Goal: Task Accomplishment & Management: Manage account settings

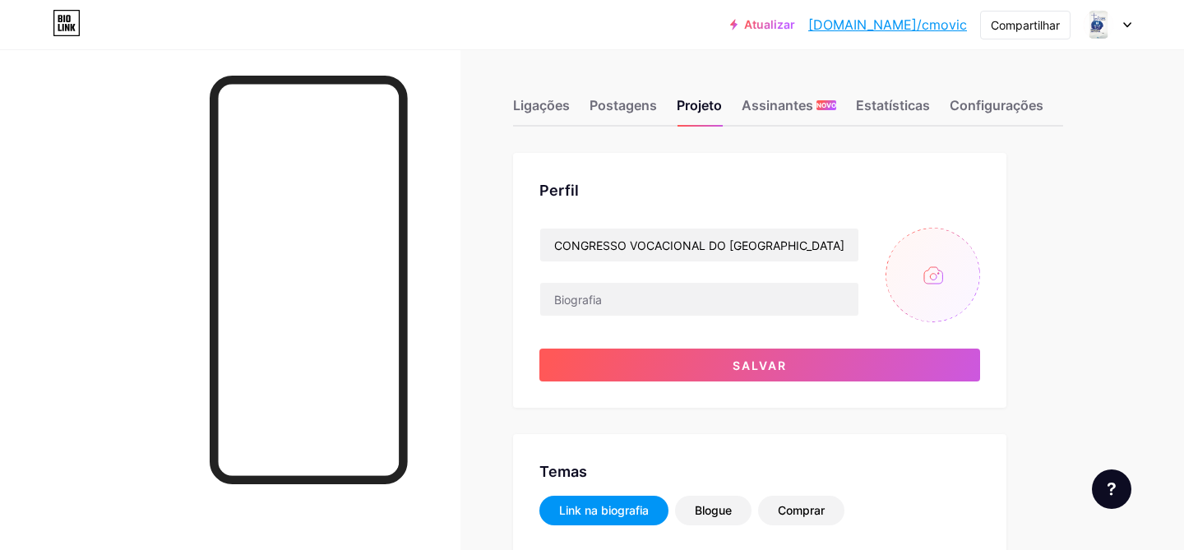
scroll to position [25, 0]
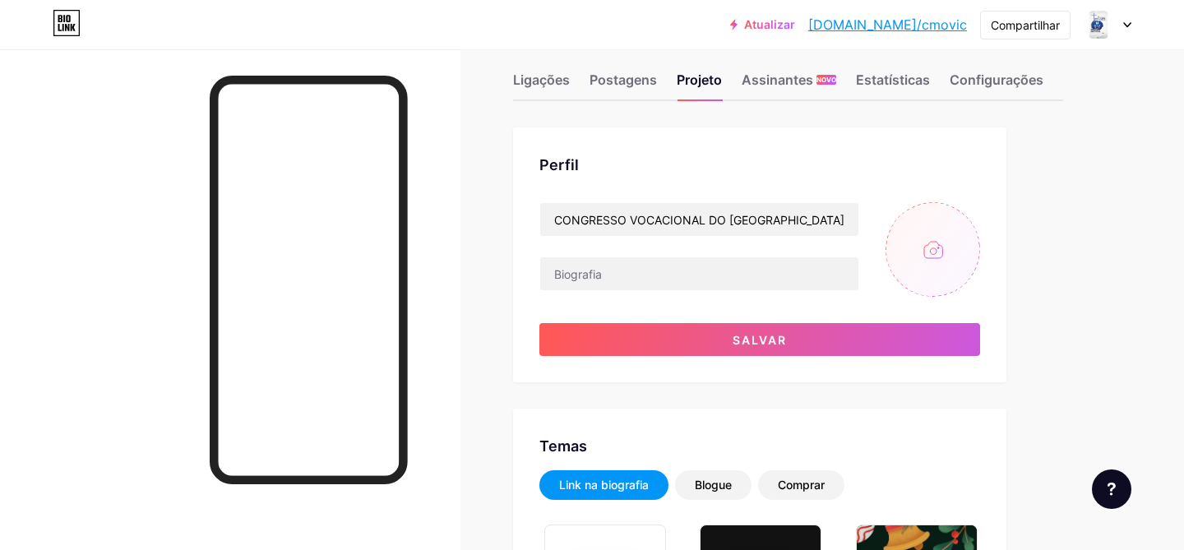
click at [911, 260] on input "file" at bounding box center [932, 249] width 95 height 95
click at [949, 231] on input "file" at bounding box center [932, 249] width 95 height 95
type input "C:\fakepath\biolink.png"
drag, startPoint x: 923, startPoint y: 261, endPoint x: 506, endPoint y: 35, distance: 474.9
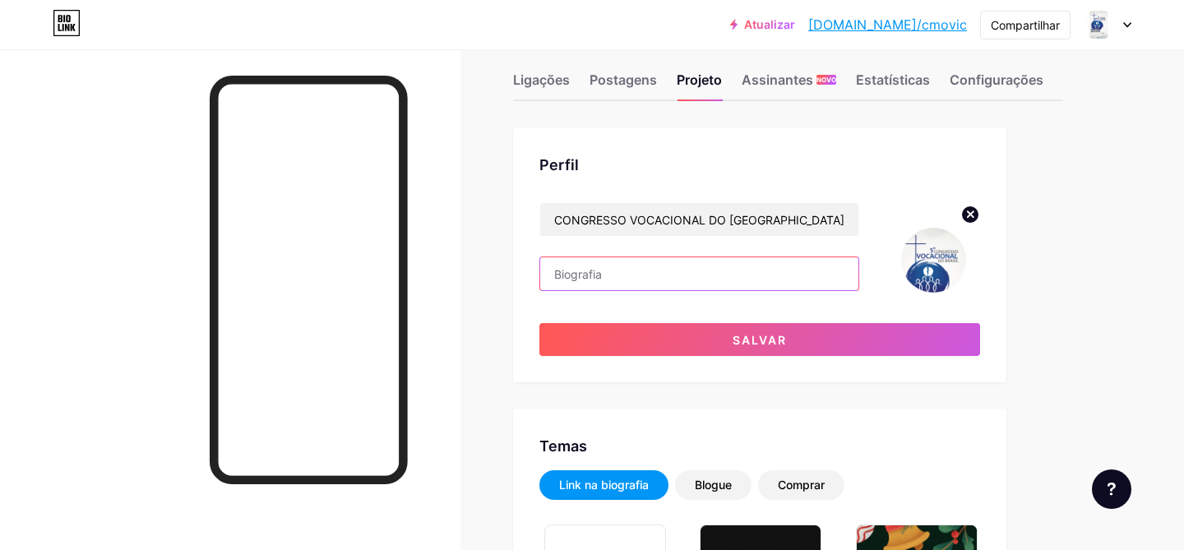
click at [580, 275] on input "text" at bounding box center [699, 273] width 318 height 33
paste input "O 5º Congresso Vocacional Nacional ocorrerá em setembro de 2026, em [GEOGRAPHIC…"
click at [552, 280] on input "O 5º Congresso Vocacional Nacional ocorrerá em setembro de 2026, em [GEOGRAPHIC…" at bounding box center [699, 273] width 318 height 33
drag, startPoint x: 552, startPoint y: 278, endPoint x: 844, endPoint y: 275, distance: 291.1
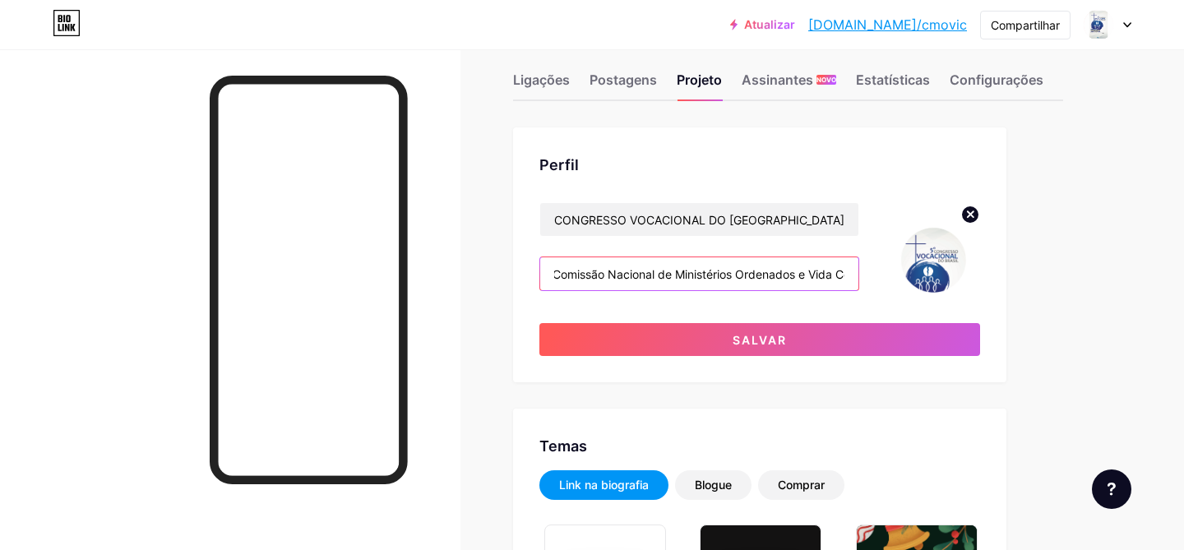
click at [844, 275] on input "O 5º Congresso Vocacional Nacional ocorrerá em setembro de 2026, em [GEOGRAPHIC…" at bounding box center [699, 273] width 318 height 33
type input "O"
paste input "O 5º Congresso Vocacional Nacional será realizado de [DATE] a [DATE], em [GEOGR…"
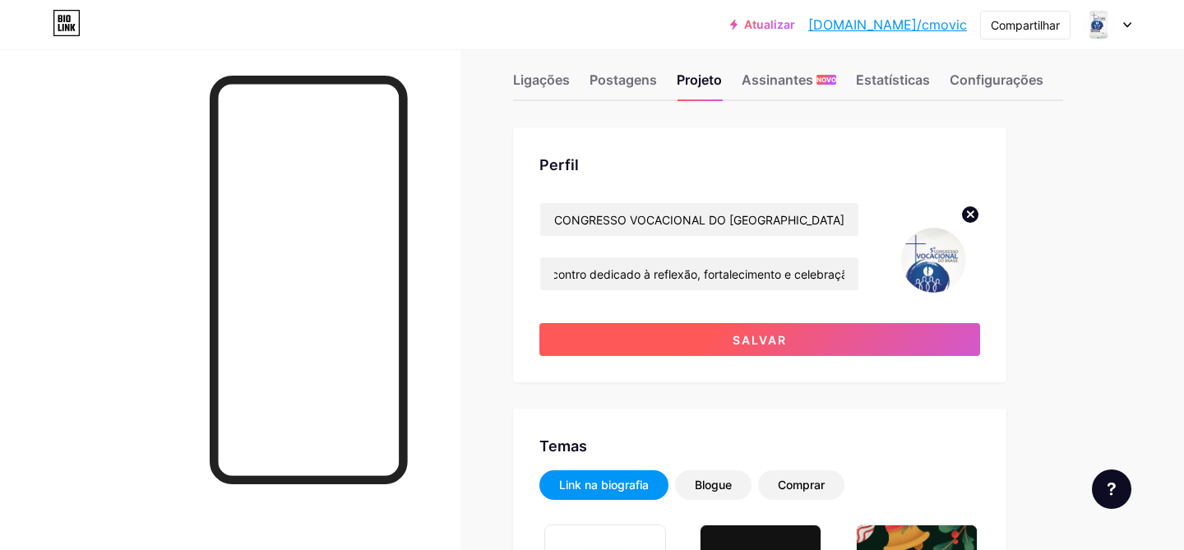
click at [768, 340] on font "Salvar" at bounding box center [760, 340] width 54 height 14
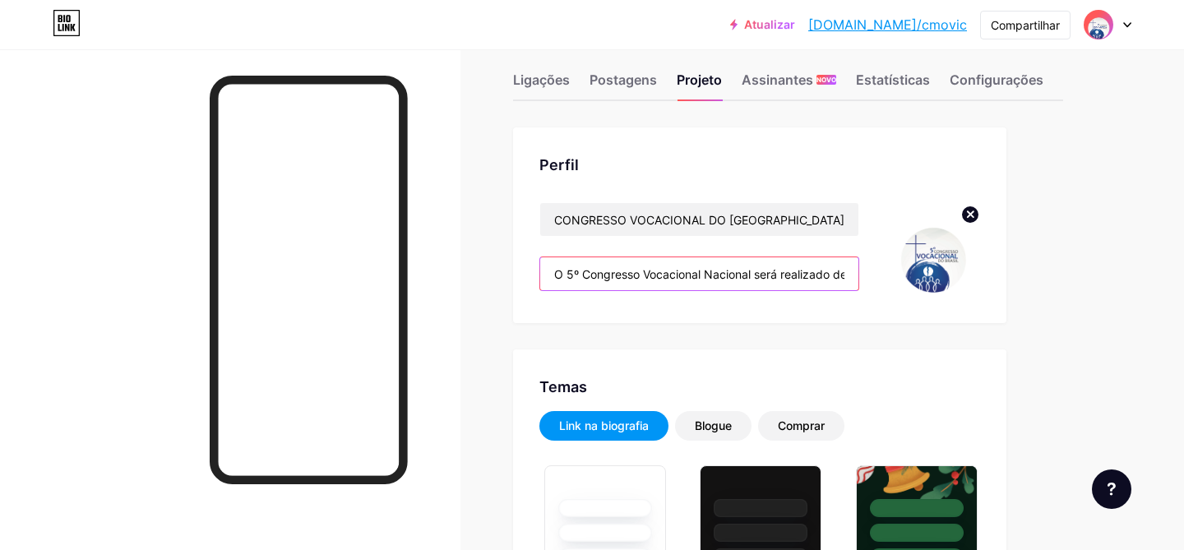
click at [744, 266] on input "O 5º Congresso Vocacional Nacional será realizado de [DATE] a [DATE], em [GEOGR…" at bounding box center [699, 273] width 318 height 33
click at [750, 273] on input "O 5º Congresso Vocacional Nacional será realizado de [DATE] a [DATE], em [GEOGR…" at bounding box center [699, 273] width 318 height 33
click at [753, 273] on input "O 5º Congresso Vocacional Nacional será realizado de [DATE] a [DATE], em [GEOGR…" at bounding box center [699, 273] width 318 height 33
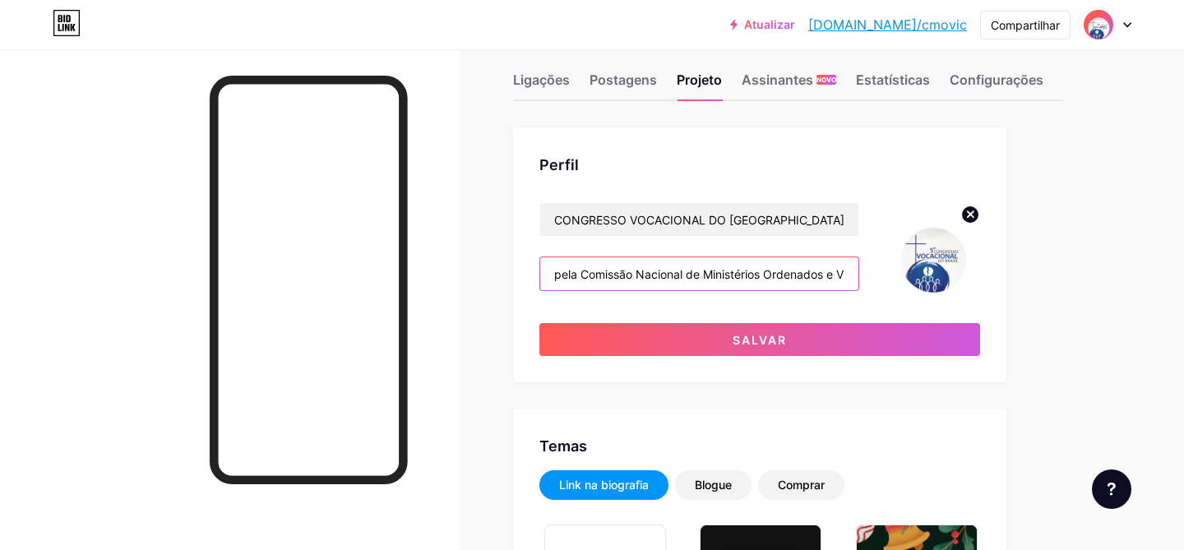
scroll to position [0, 728]
drag, startPoint x: 768, startPoint y: 275, endPoint x: 783, endPoint y: 278, distance: 15.2
click at [783, 278] on input "O 5º Congresso Vocacional será realizado de [DATE] a [DATE], em [GEOGRAPHIC_DAT…" at bounding box center [699, 273] width 318 height 33
click at [603, 274] on input "O 5º Congresso Vocacional será realizado de [DATE] a [DATE], em [GEOGRAPHIC_DAT…" at bounding box center [699, 273] width 318 height 33
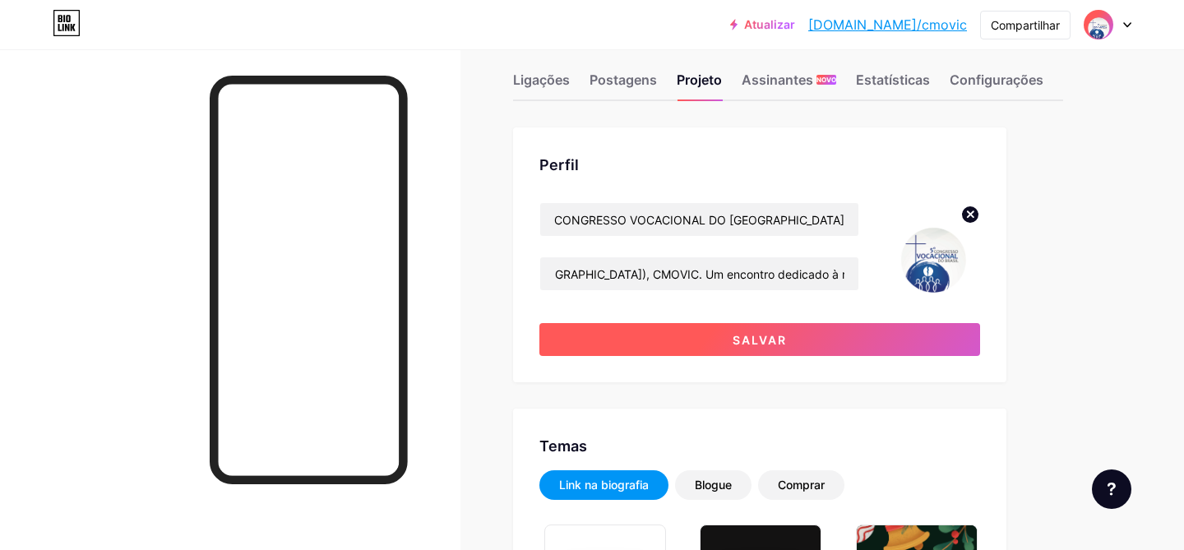
click at [661, 329] on button "Salvar" at bounding box center [759, 339] width 441 height 33
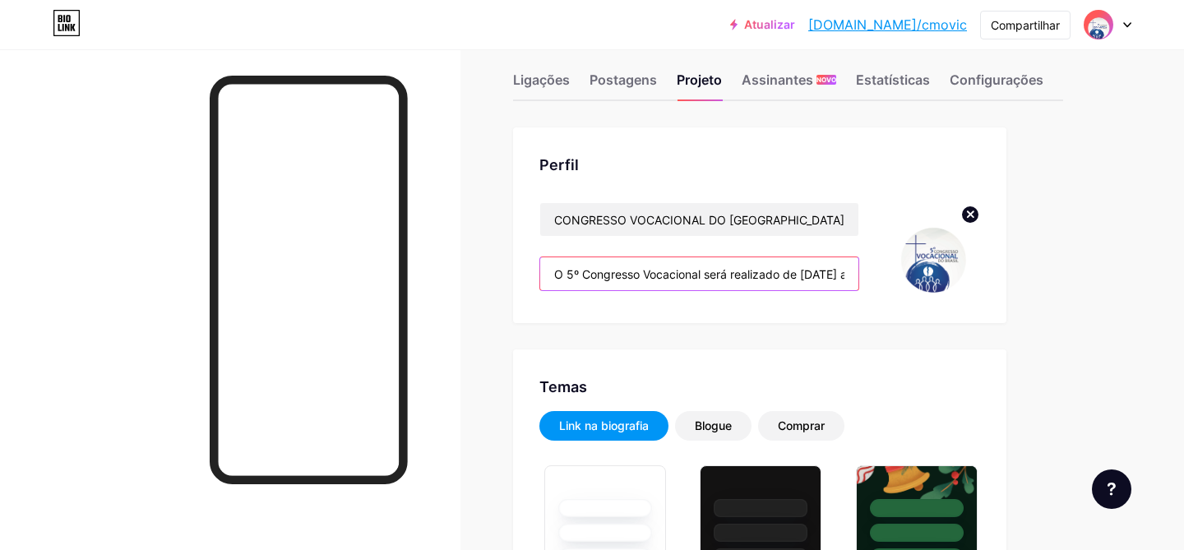
click at [689, 271] on input "O 5º Congresso Vocacional será realizado de [DATE] a [DATE], em [GEOGRAPHIC_DAT…" at bounding box center [699, 273] width 318 height 33
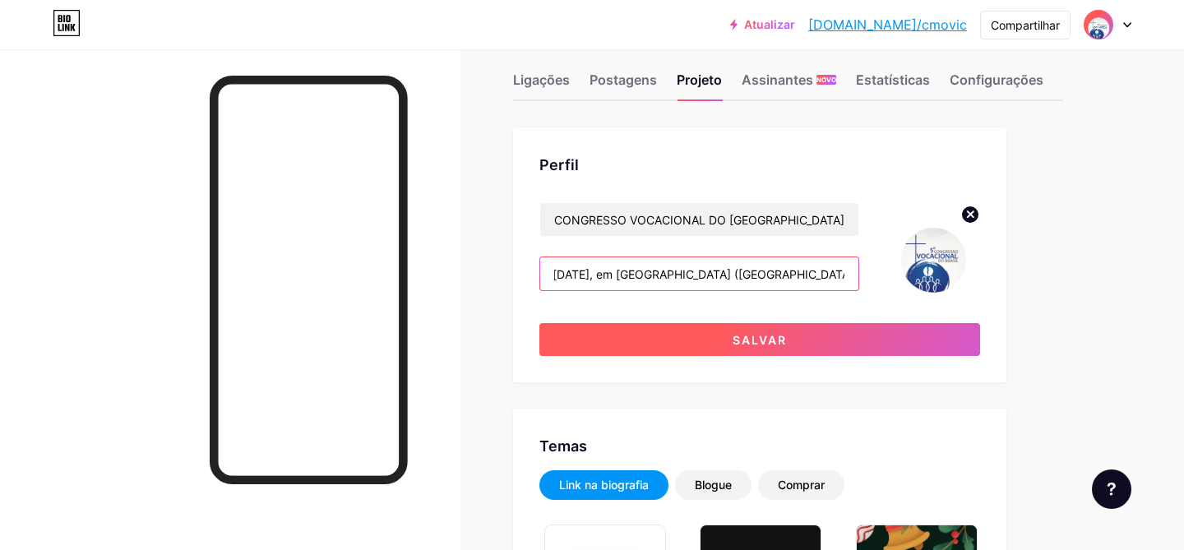
type input "O 5º Congresso Vocacional será realizado de [DATE] a [DATE], em [GEOGRAPHIC_DAT…"
click at [766, 335] on font "Salvar" at bounding box center [760, 340] width 54 height 14
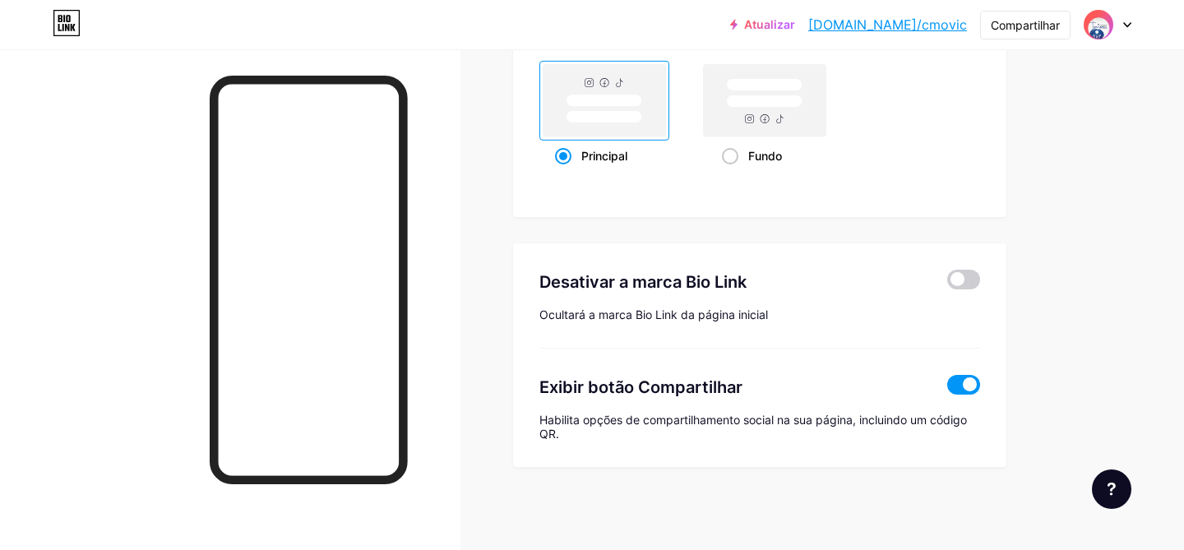
scroll to position [2274, 0]
click at [1022, 28] on font "Compartilhar" at bounding box center [1025, 25] width 69 height 14
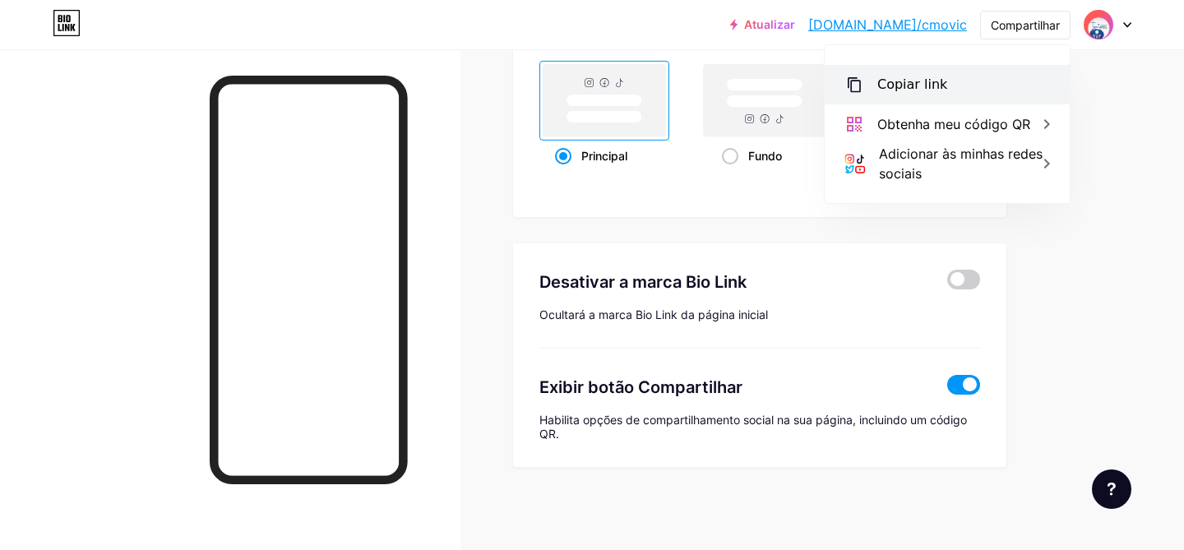
click at [943, 91] on div "Copiar link" at bounding box center [947, 84] width 245 height 39
click at [908, 83] on font "Copiar link" at bounding box center [912, 84] width 70 height 16
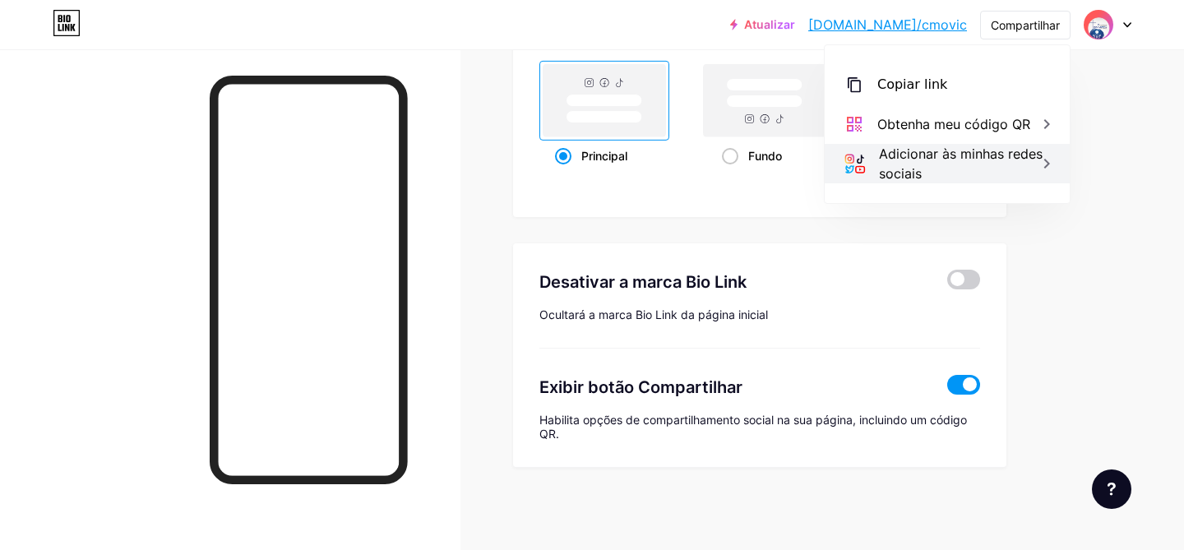
click at [901, 170] on font "Adicionar às minhas redes sociais" at bounding box center [961, 164] width 164 height 36
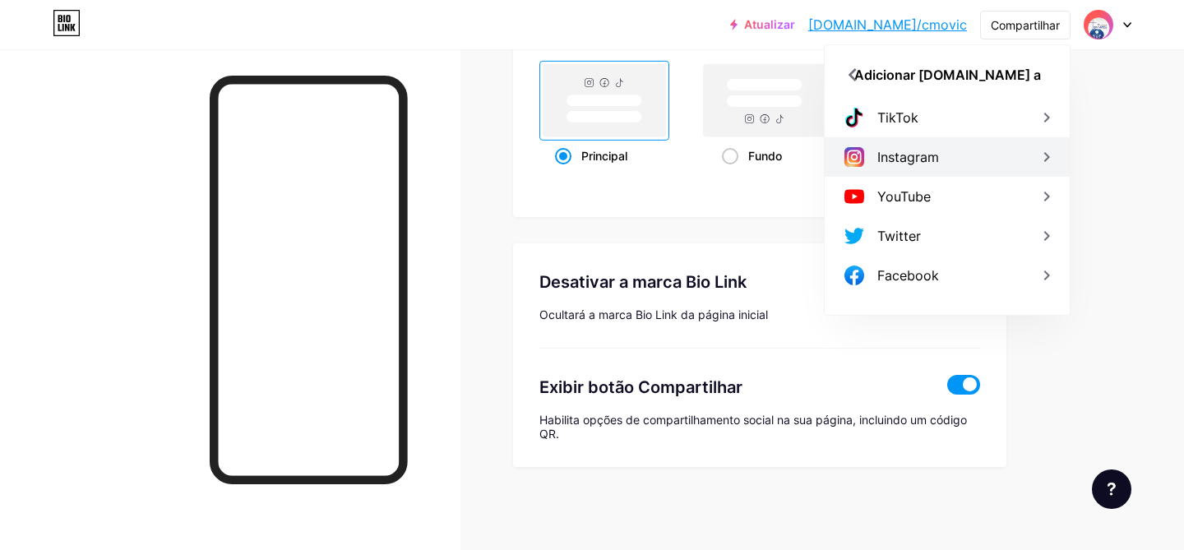
click at [909, 163] on font "Instagram" at bounding box center [908, 157] width 62 height 16
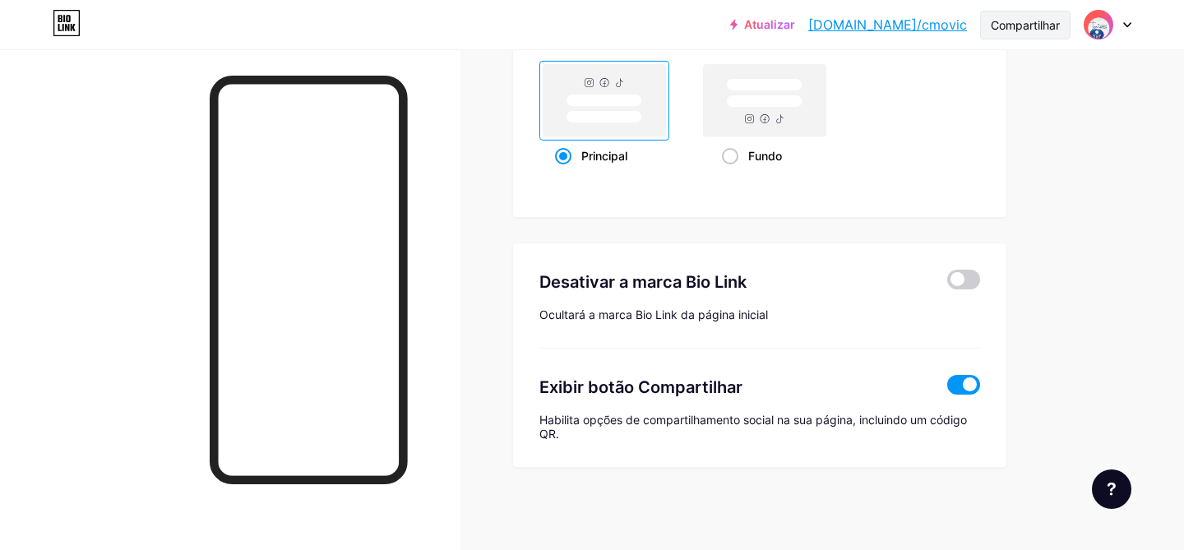
click at [1022, 18] on font "Compartilhar" at bounding box center [1025, 25] width 69 height 14
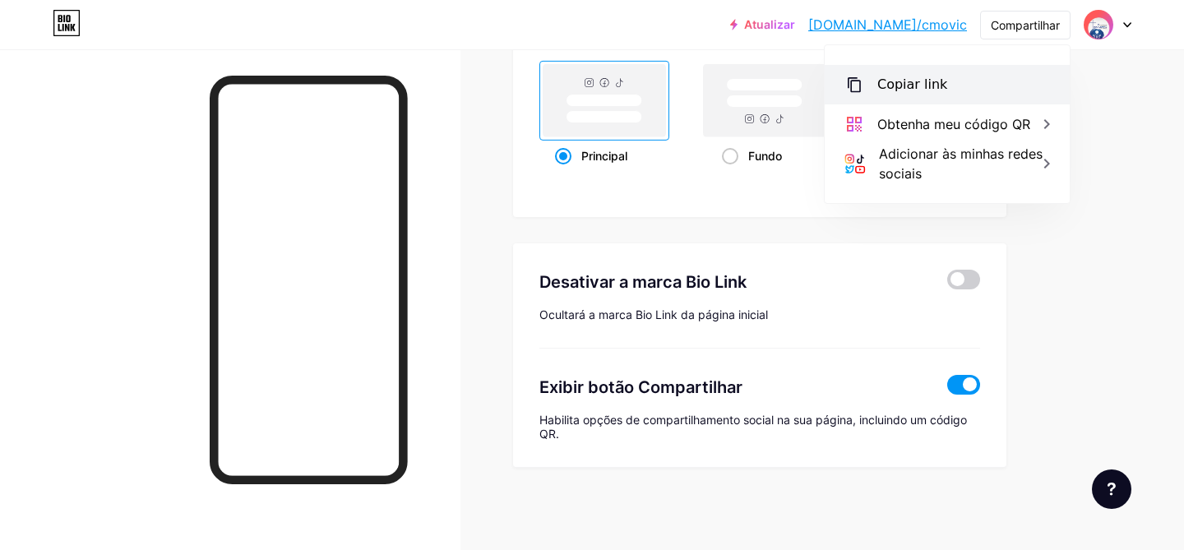
click at [913, 79] on font "Copiar link" at bounding box center [912, 84] width 70 height 16
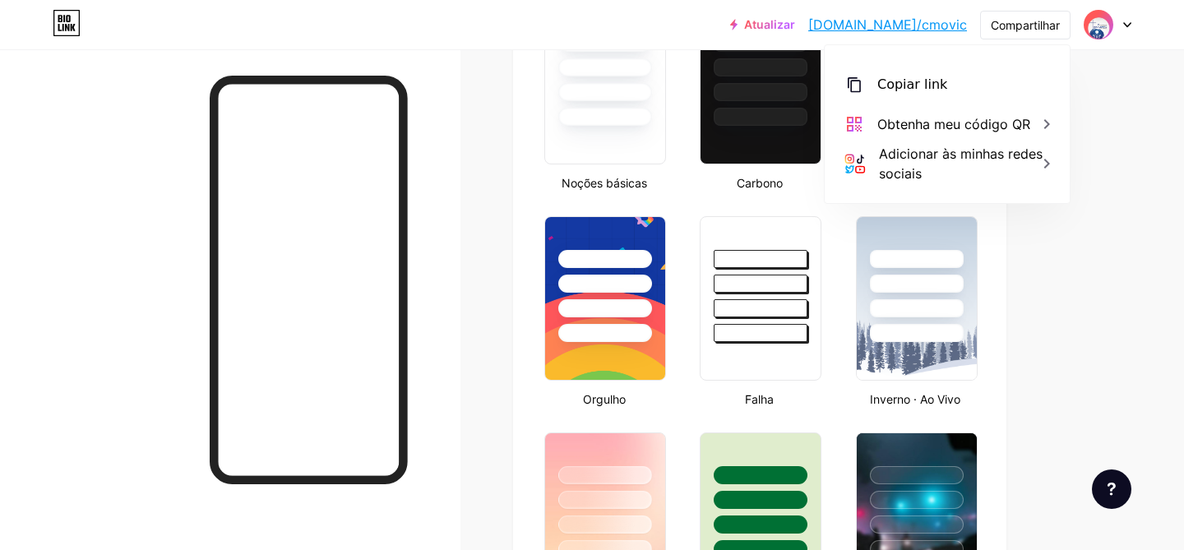
scroll to position [0, 0]
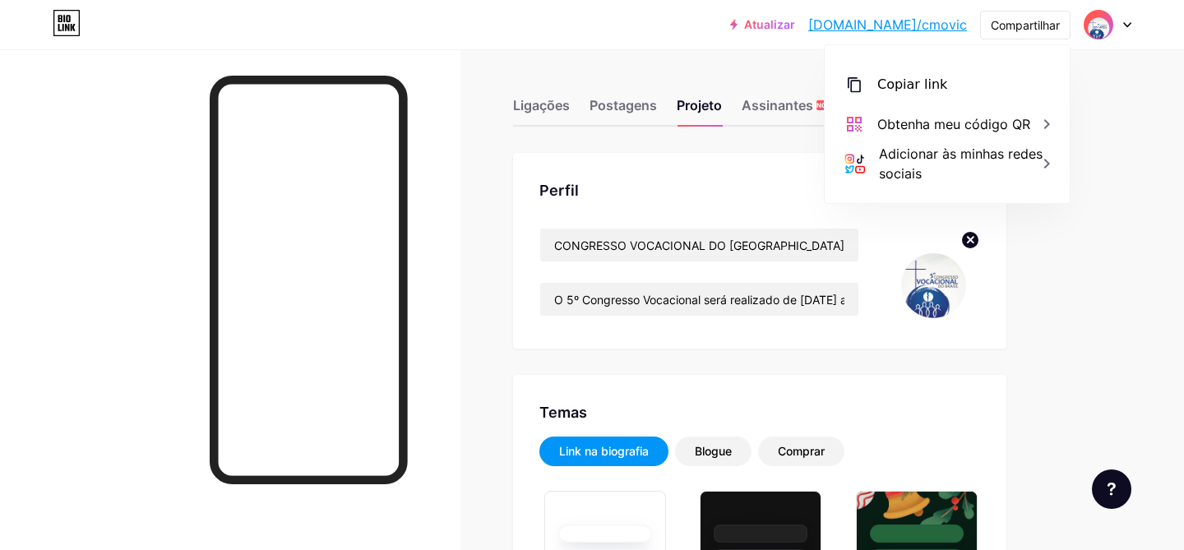
click at [914, 272] on img at bounding box center [932, 275] width 95 height 95
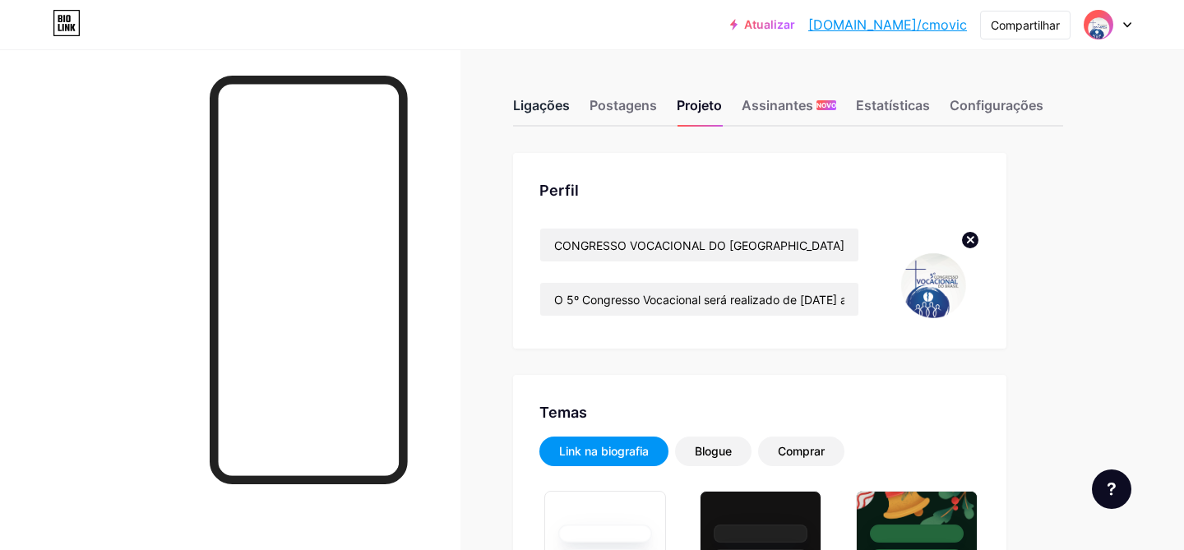
click at [548, 102] on font "Ligações" at bounding box center [541, 105] width 57 height 16
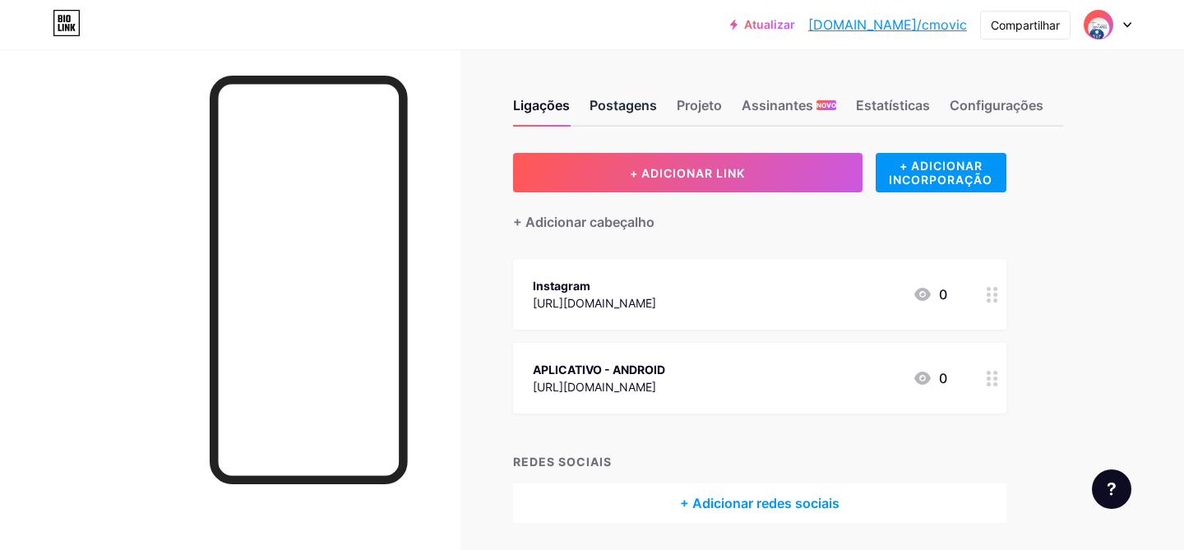
click at [631, 113] on font "Postagens" at bounding box center [622, 105] width 67 height 20
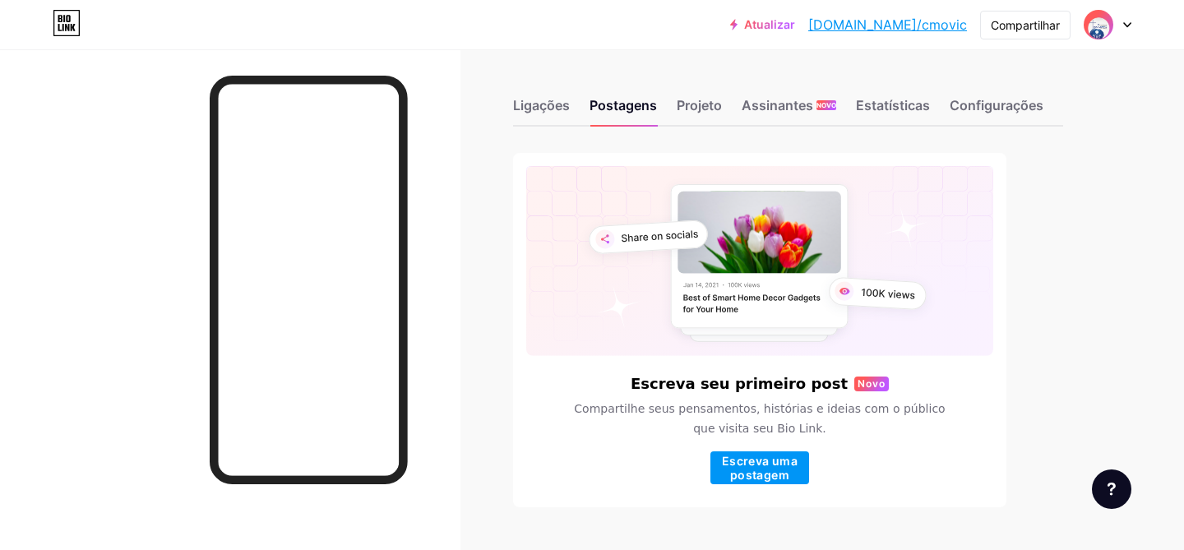
click at [905, 30] on font "[DOMAIN_NAME]/cmovic" at bounding box center [887, 24] width 159 height 16
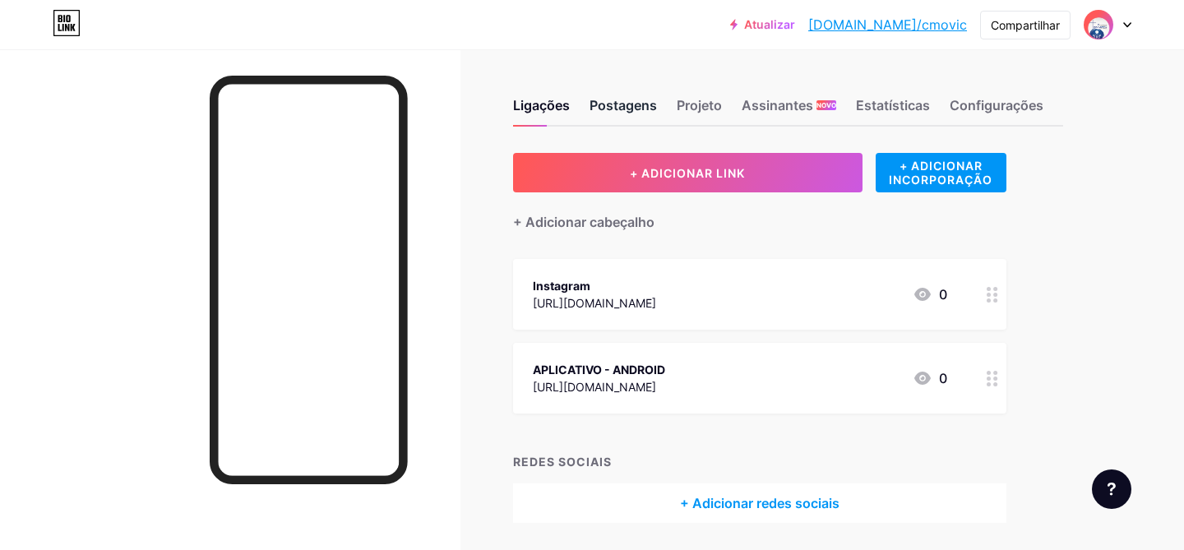
click at [626, 105] on font "Postagens" at bounding box center [622, 105] width 67 height 16
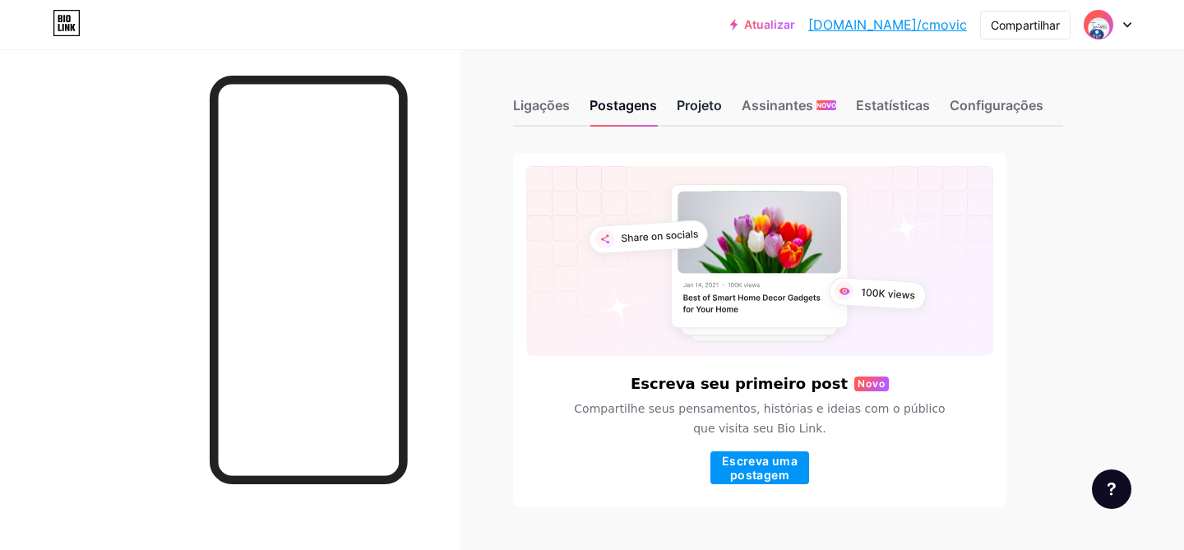
click at [694, 105] on font "Projeto" at bounding box center [699, 105] width 45 height 16
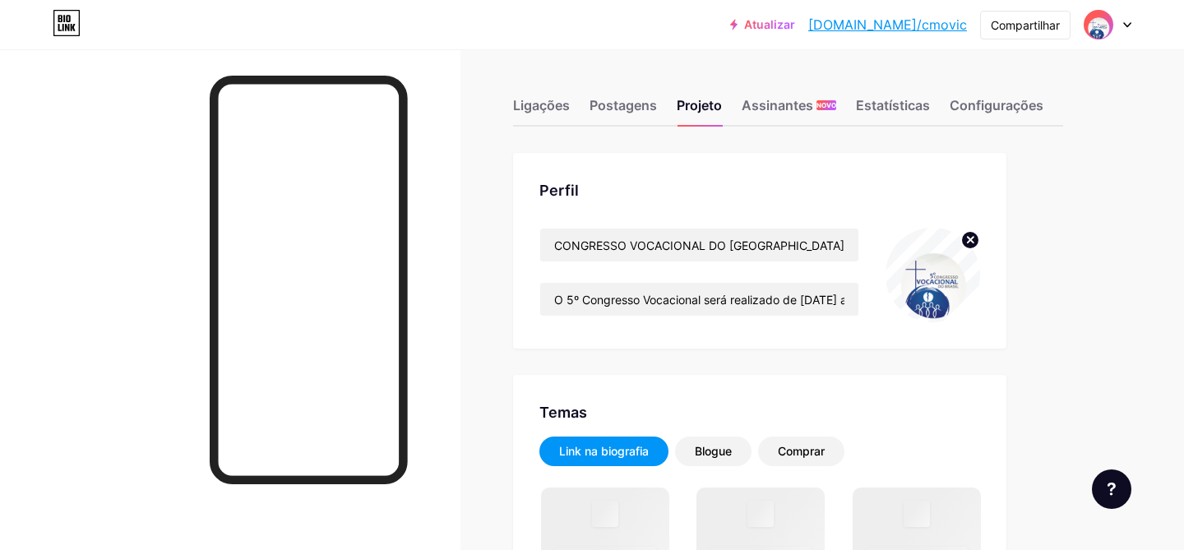
click at [795, 18] on font "Atualizar" at bounding box center [769, 24] width 51 height 14
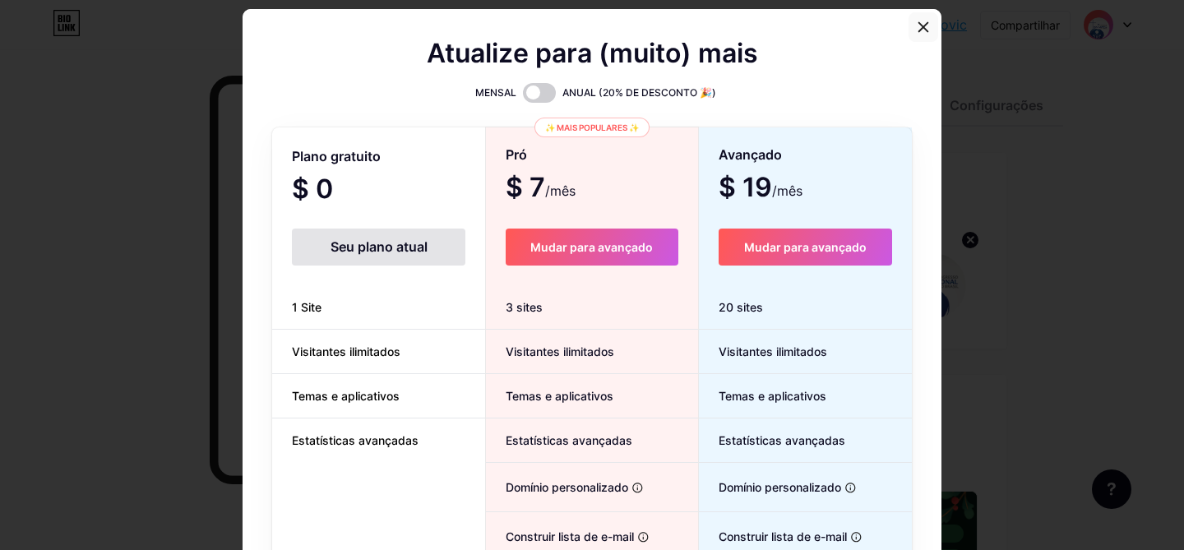
click at [917, 31] on icon at bounding box center [923, 27] width 13 height 13
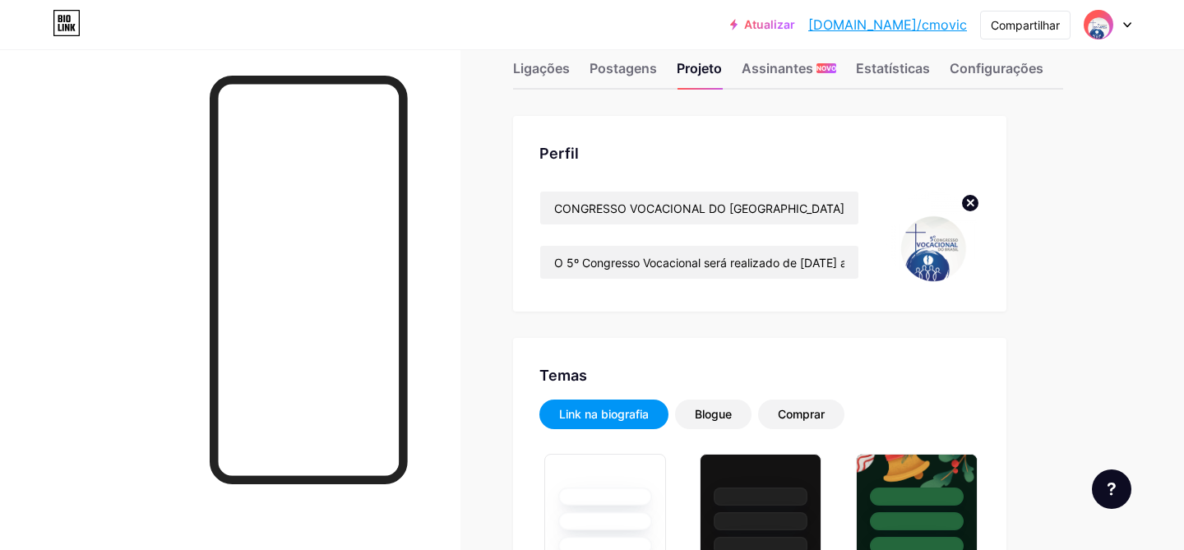
scroll to position [58, 0]
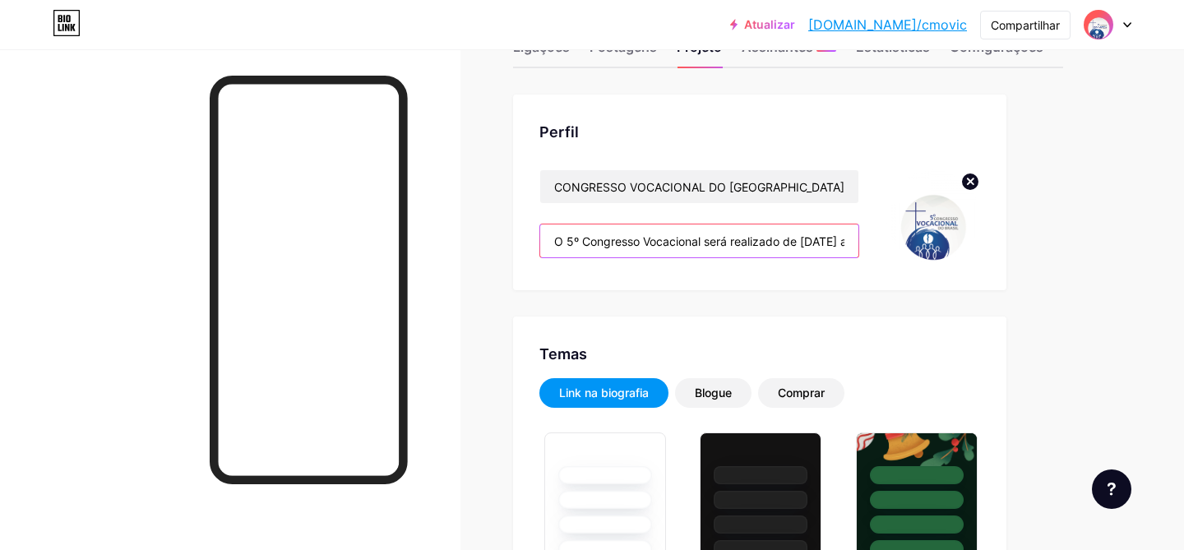
click at [746, 228] on input "O 5º Congresso Vocacional será realizado de [DATE] a [DATE], em [GEOGRAPHIC_DAT…" at bounding box center [699, 240] width 318 height 33
click at [919, 229] on img at bounding box center [932, 216] width 95 height 95
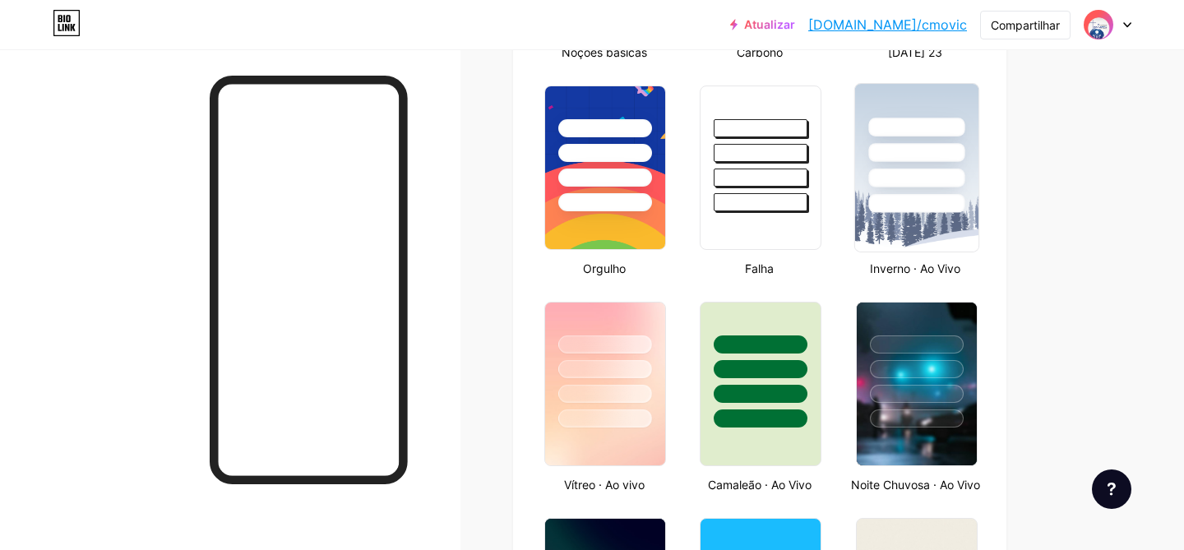
scroll to position [0, 0]
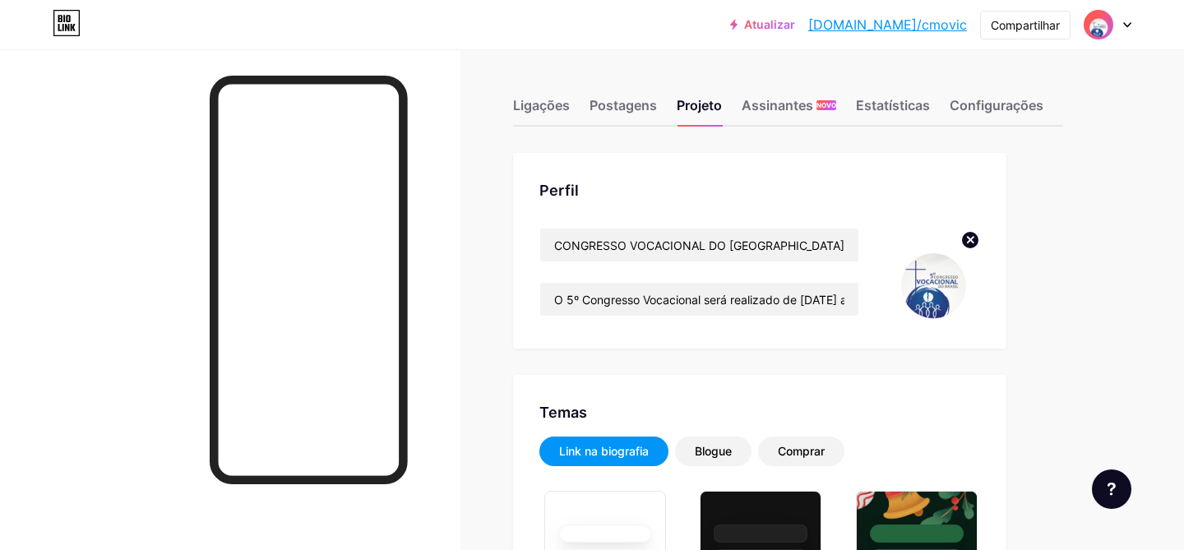
click at [1099, 22] on img at bounding box center [1098, 25] width 26 height 26
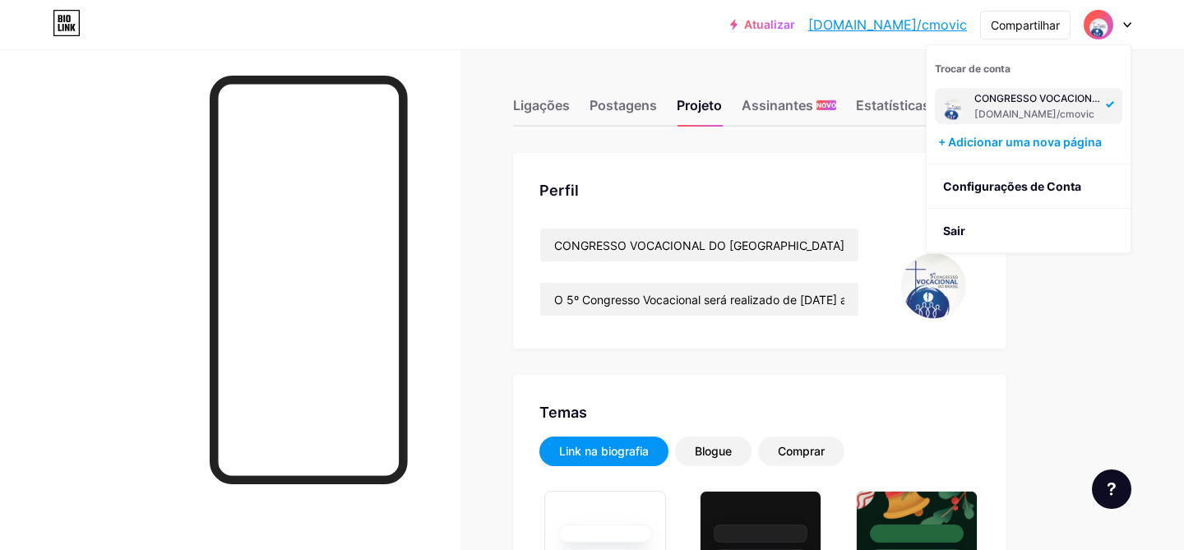
click at [1026, 99] on font "CONGRESSO VOCACIONAL DO [GEOGRAPHIC_DATA]" at bounding box center [1100, 98] width 253 height 12
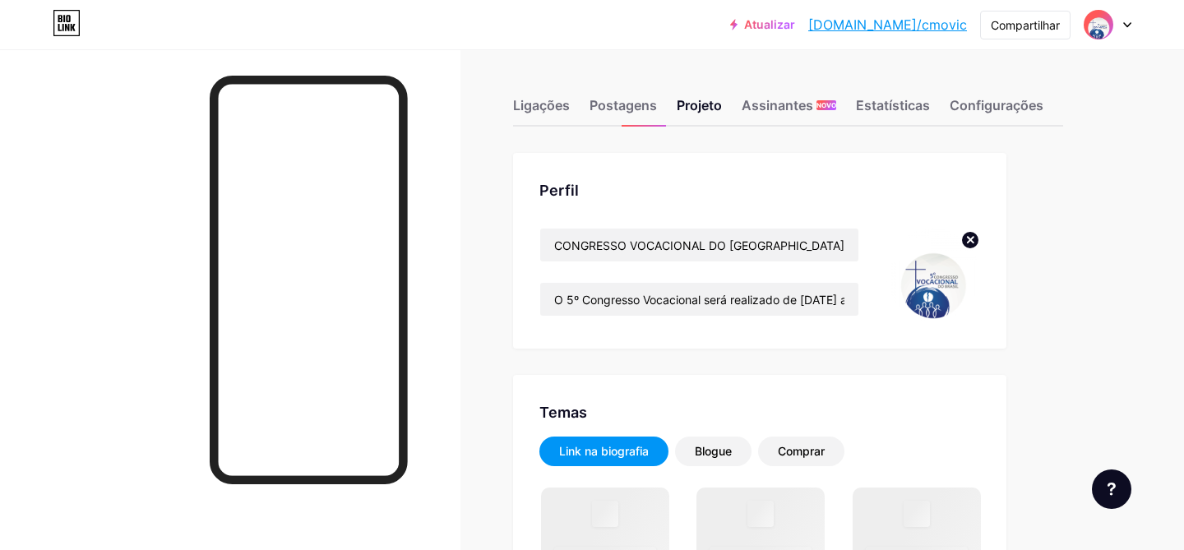
click at [946, 296] on img at bounding box center [932, 275] width 95 height 95
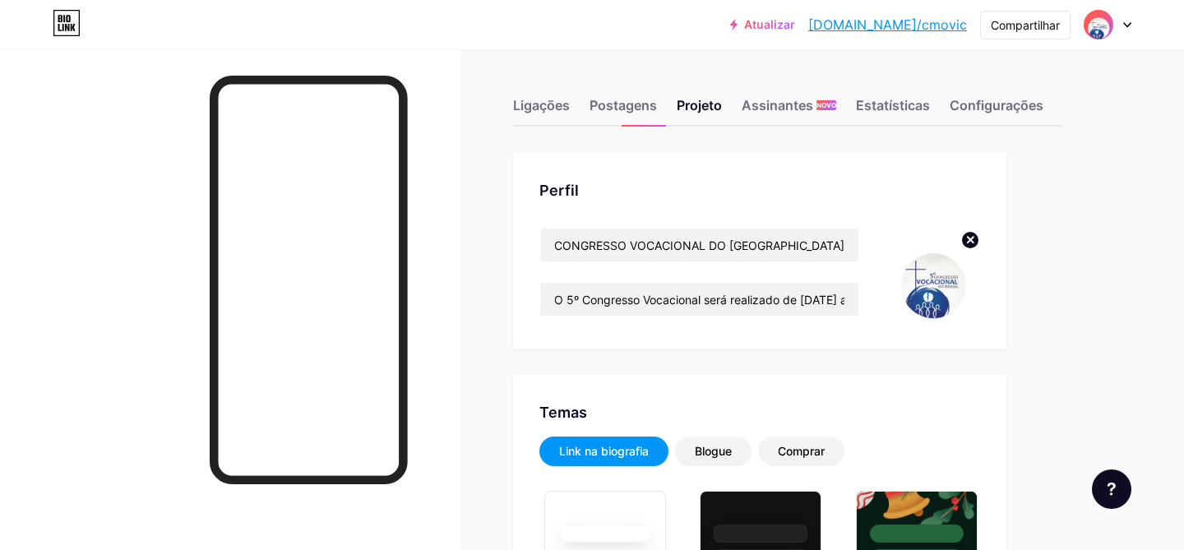
click at [977, 236] on circle at bounding box center [970, 240] width 18 height 18
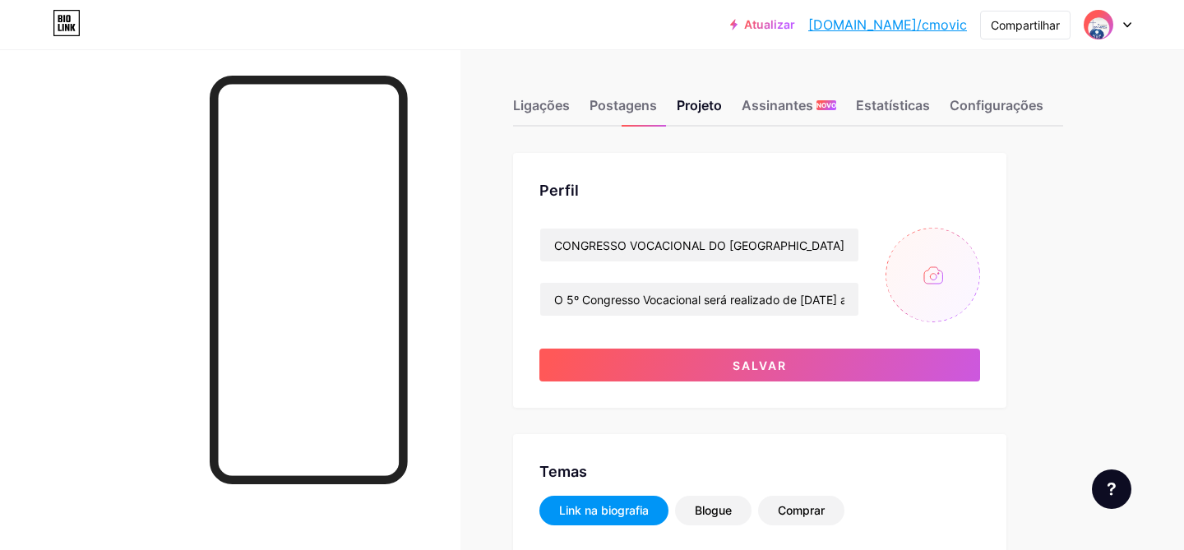
click at [928, 256] on input "file" at bounding box center [932, 275] width 95 height 95
type input "C:\fakepath\biolink.png"
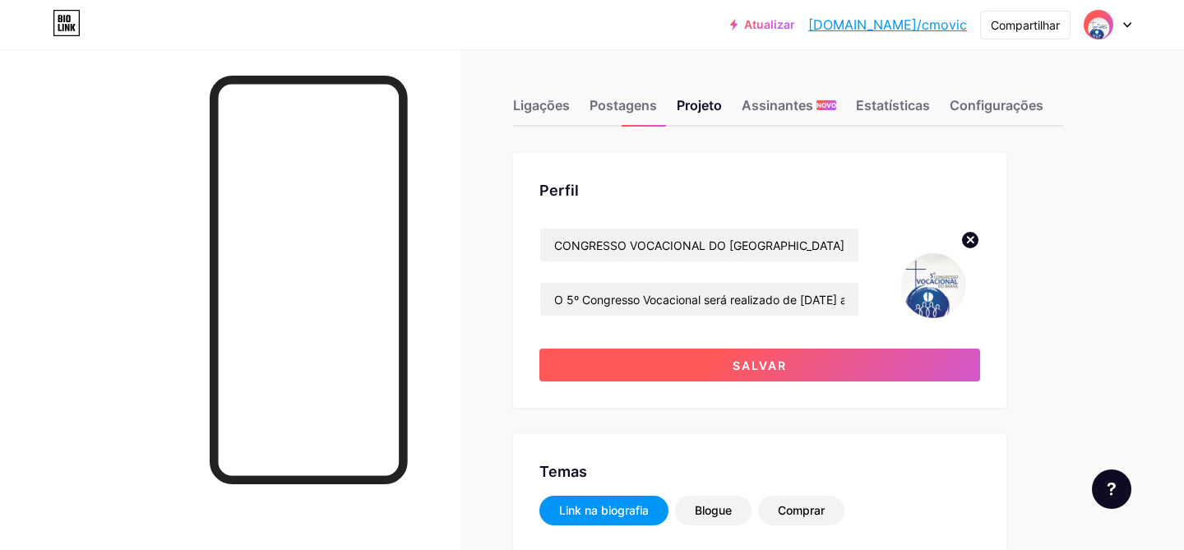
click at [779, 370] on font "Salvar" at bounding box center [760, 365] width 54 height 14
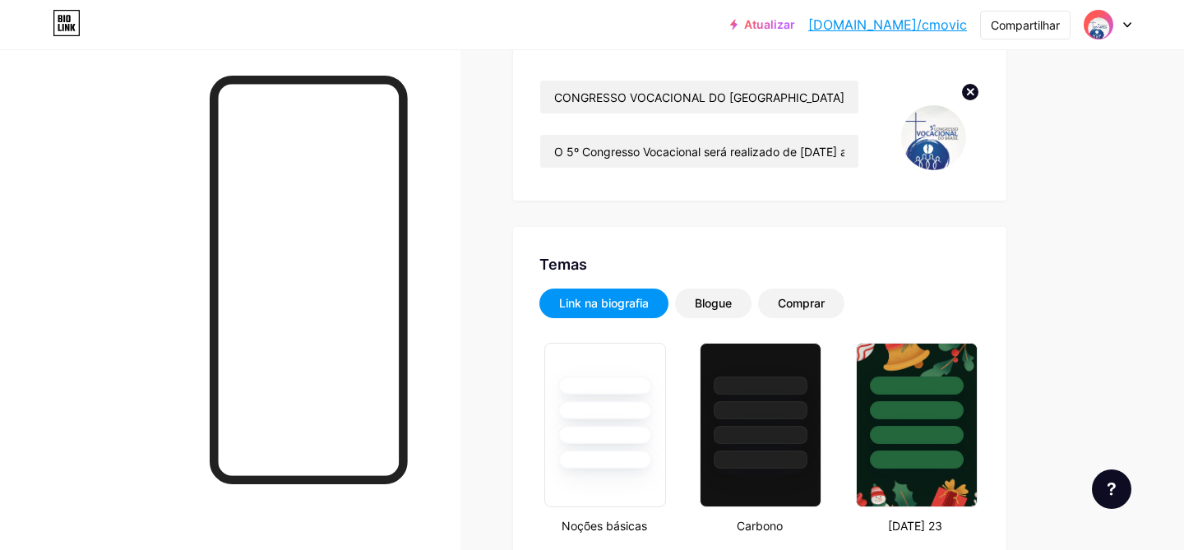
scroll to position [149, 0]
click at [719, 308] on font "Blogue" at bounding box center [713, 302] width 37 height 14
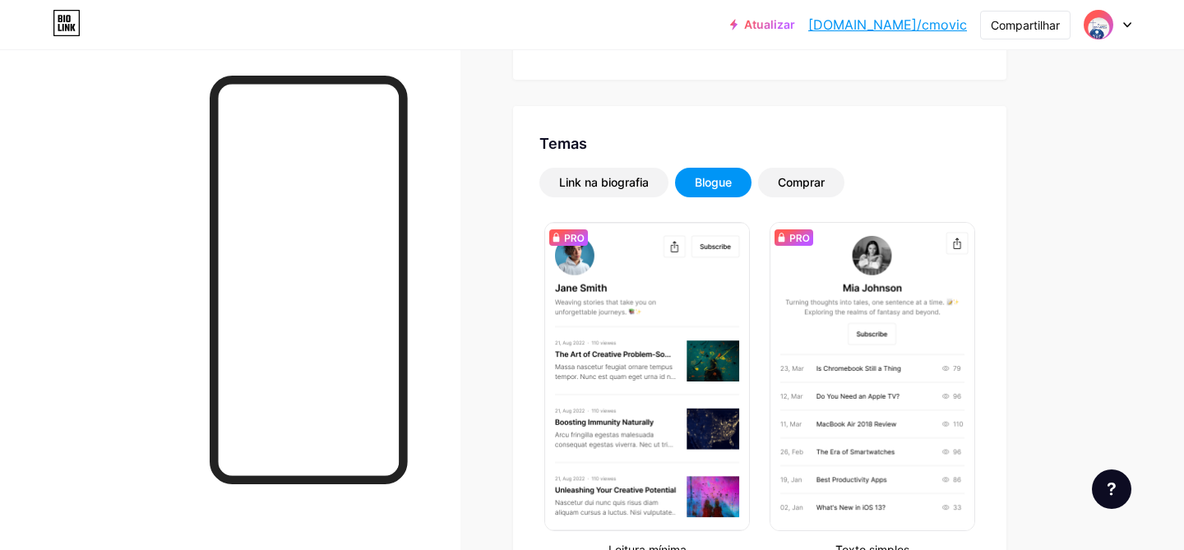
scroll to position [275, 0]
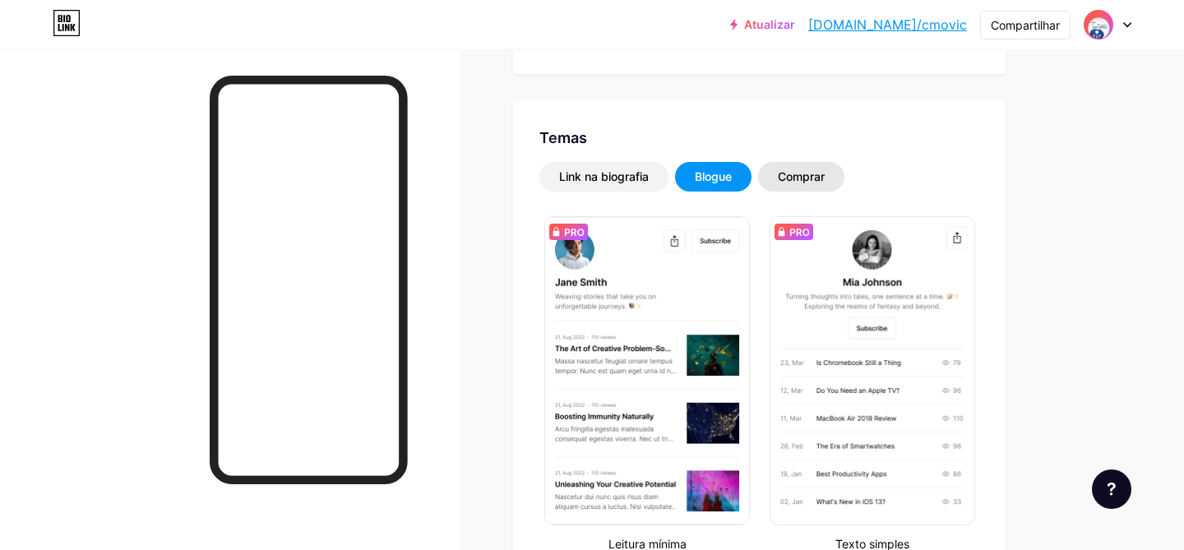
click at [801, 187] on div "Comprar" at bounding box center [801, 177] width 86 height 30
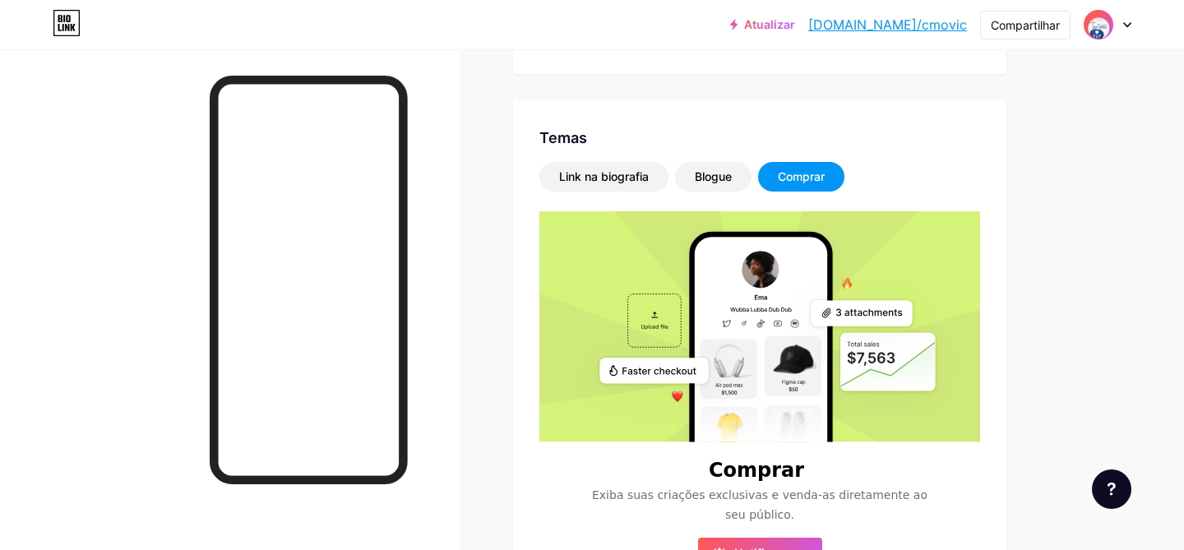
click at [594, 192] on div "Link na biografia Blogue Comprar Comprar Exiba suas criações exclusivas e venda…" at bounding box center [759, 366] width 441 height 409
click at [594, 171] on font "Link na biografia" at bounding box center [604, 176] width 90 height 14
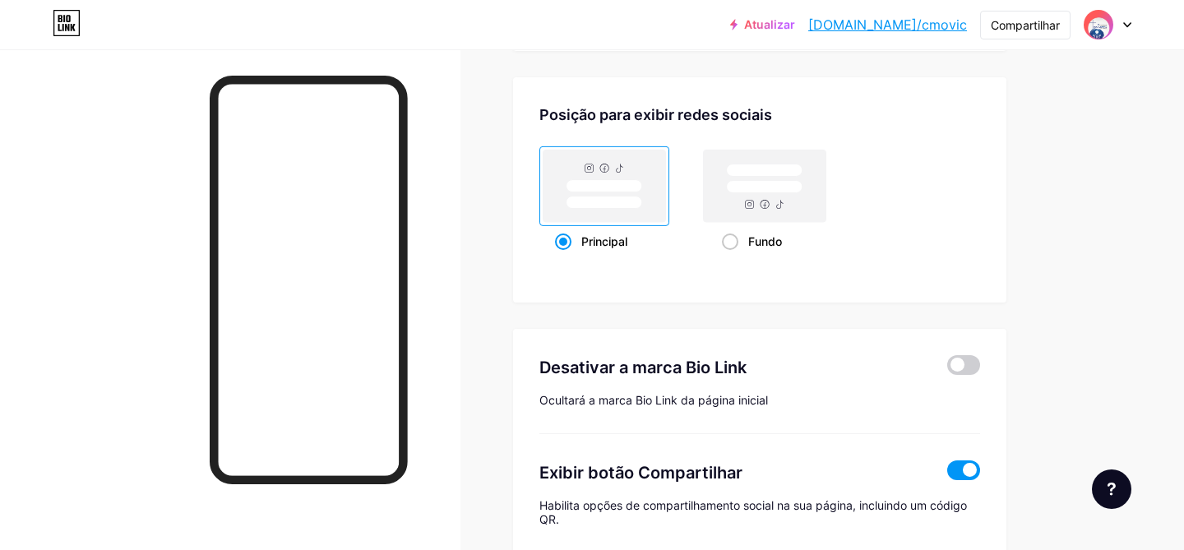
scroll to position [2202, 0]
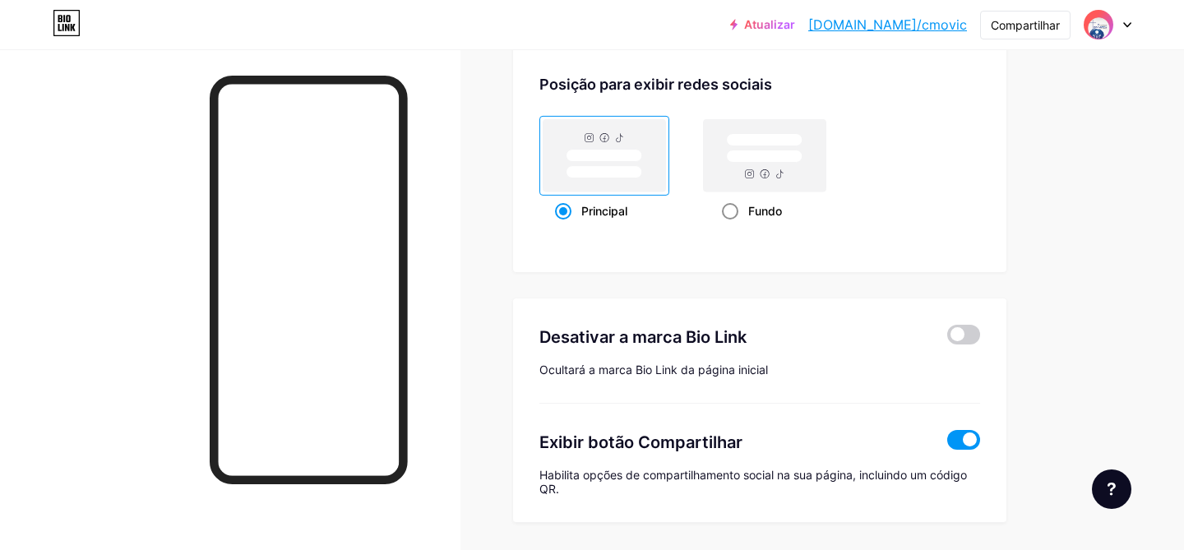
click at [728, 220] on span at bounding box center [730, 211] width 16 height 16
click at [728, 233] on input "Fundo" at bounding box center [727, 231] width 11 height 11
radio input "true"
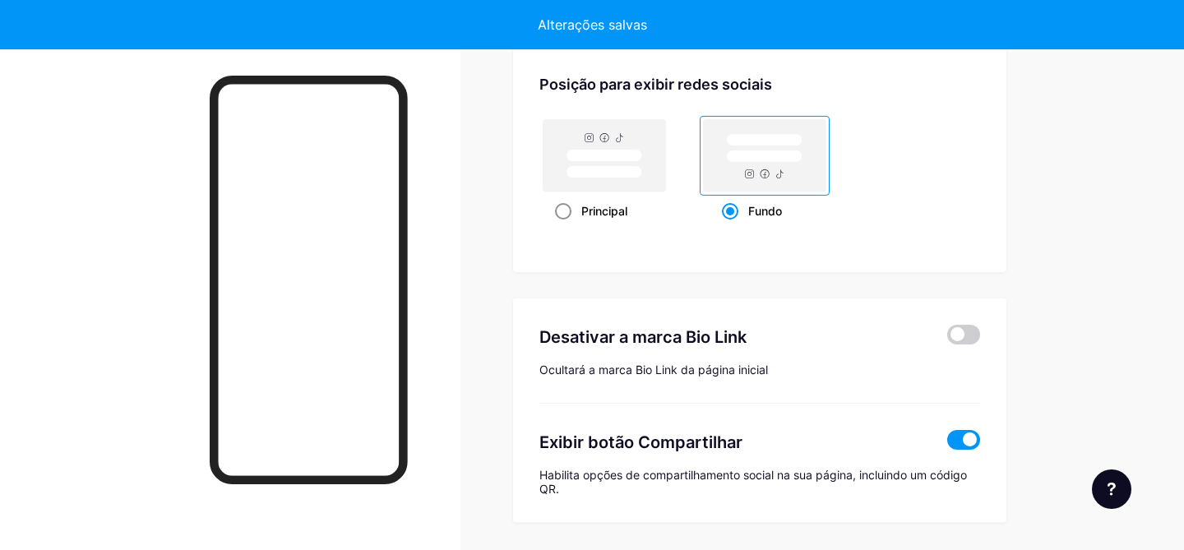
click at [562, 220] on span at bounding box center [563, 211] width 16 height 16
click at [562, 230] on input "Principal" at bounding box center [560, 231] width 11 height 11
radio input "true"
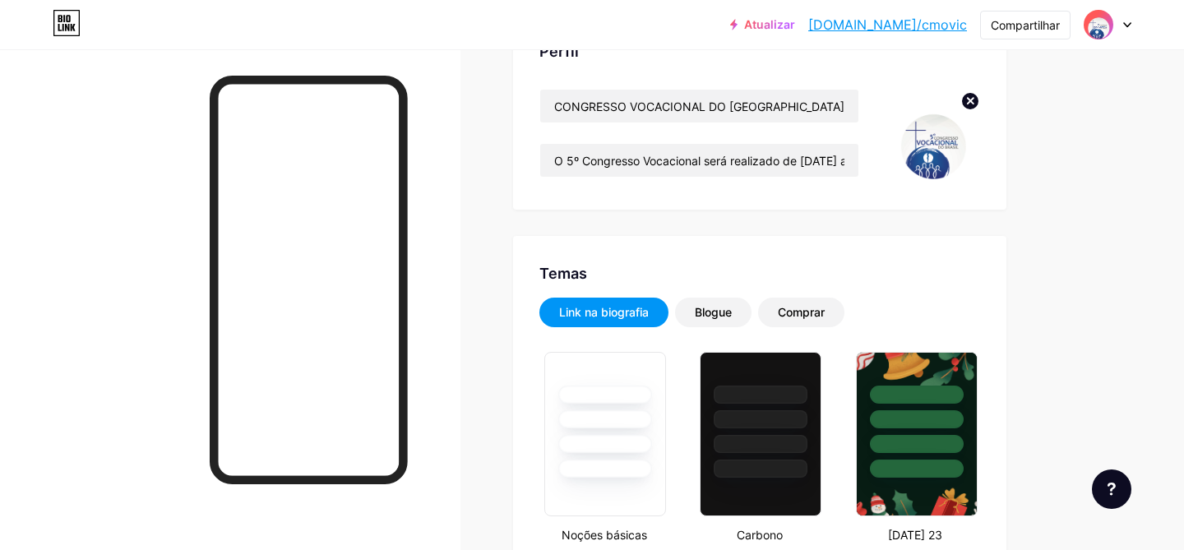
scroll to position [0, 0]
